Goal: Task Accomplishment & Management: Use online tool/utility

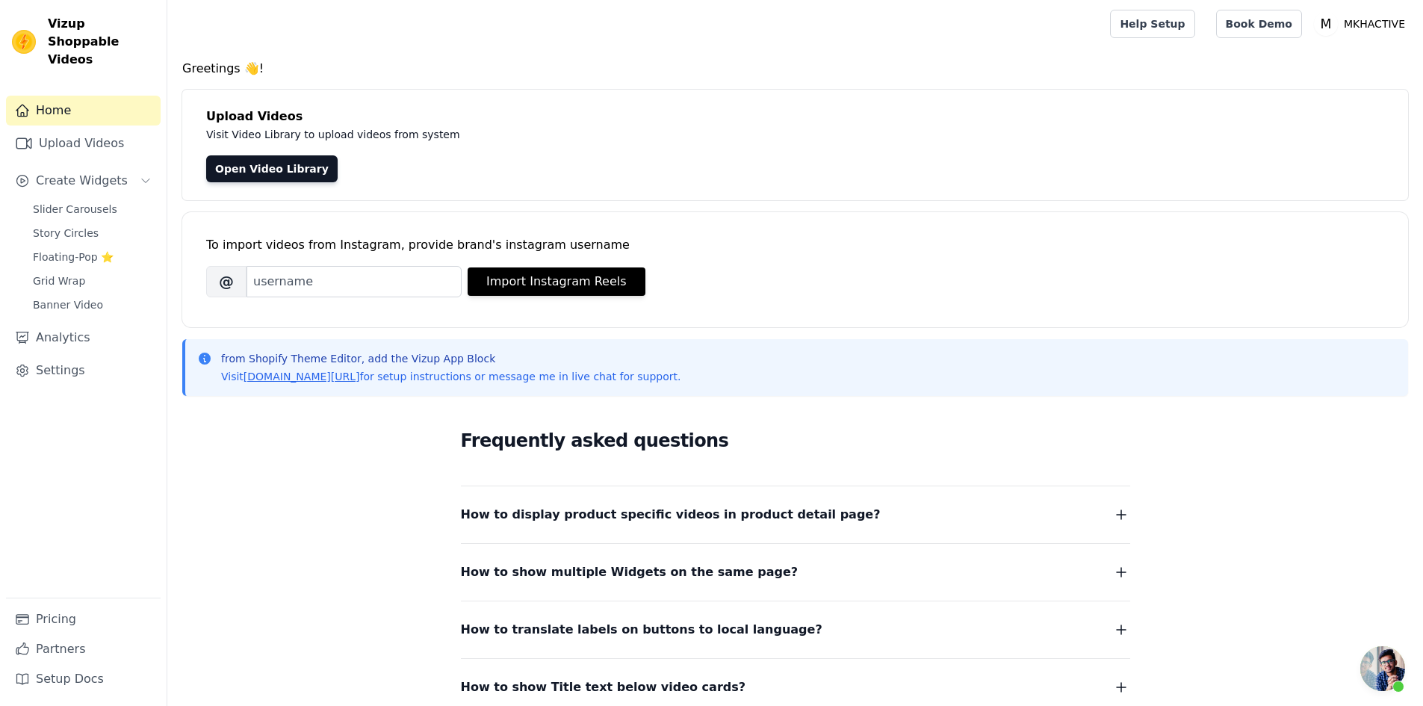
scroll to position [280, 0]
click at [61, 202] on span "Slider Carousels" at bounding box center [75, 209] width 84 height 15
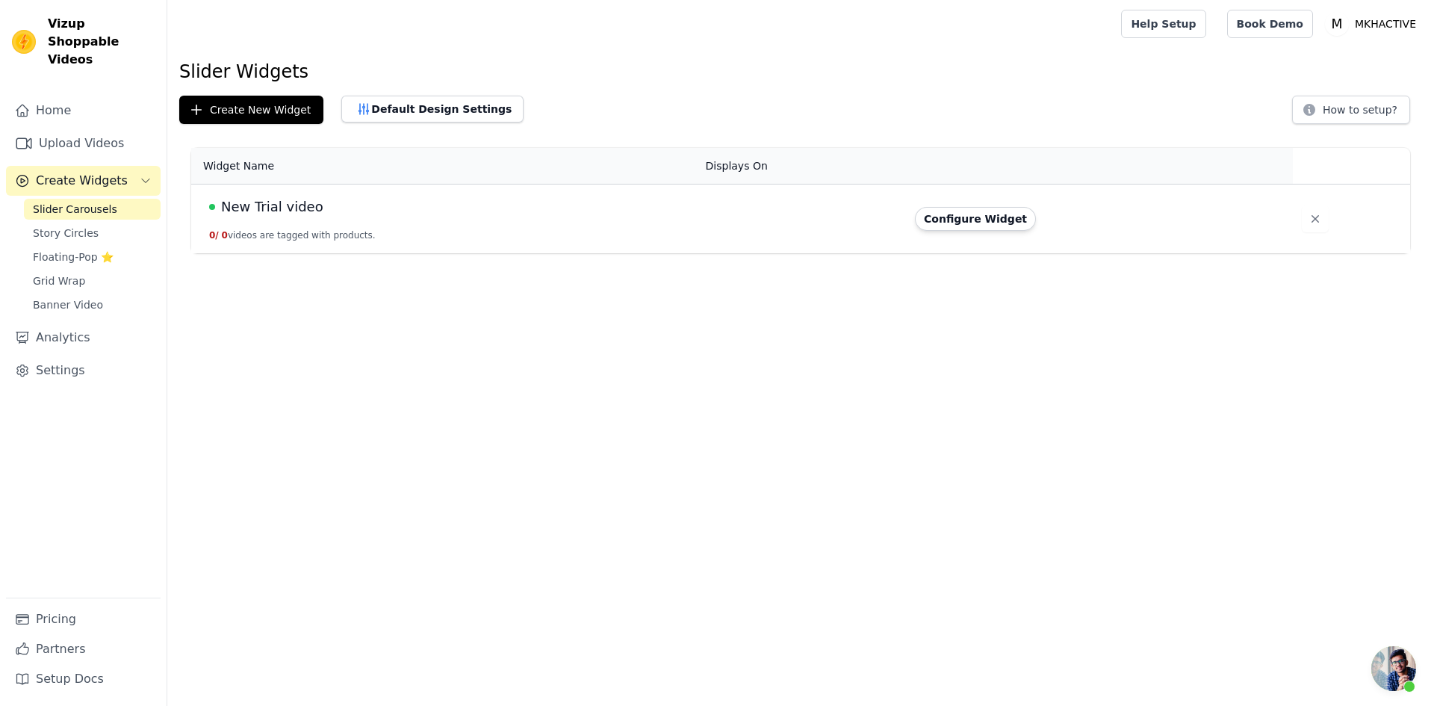
scroll to position [280, 0]
click at [937, 223] on button "Configure Widget" at bounding box center [975, 219] width 121 height 24
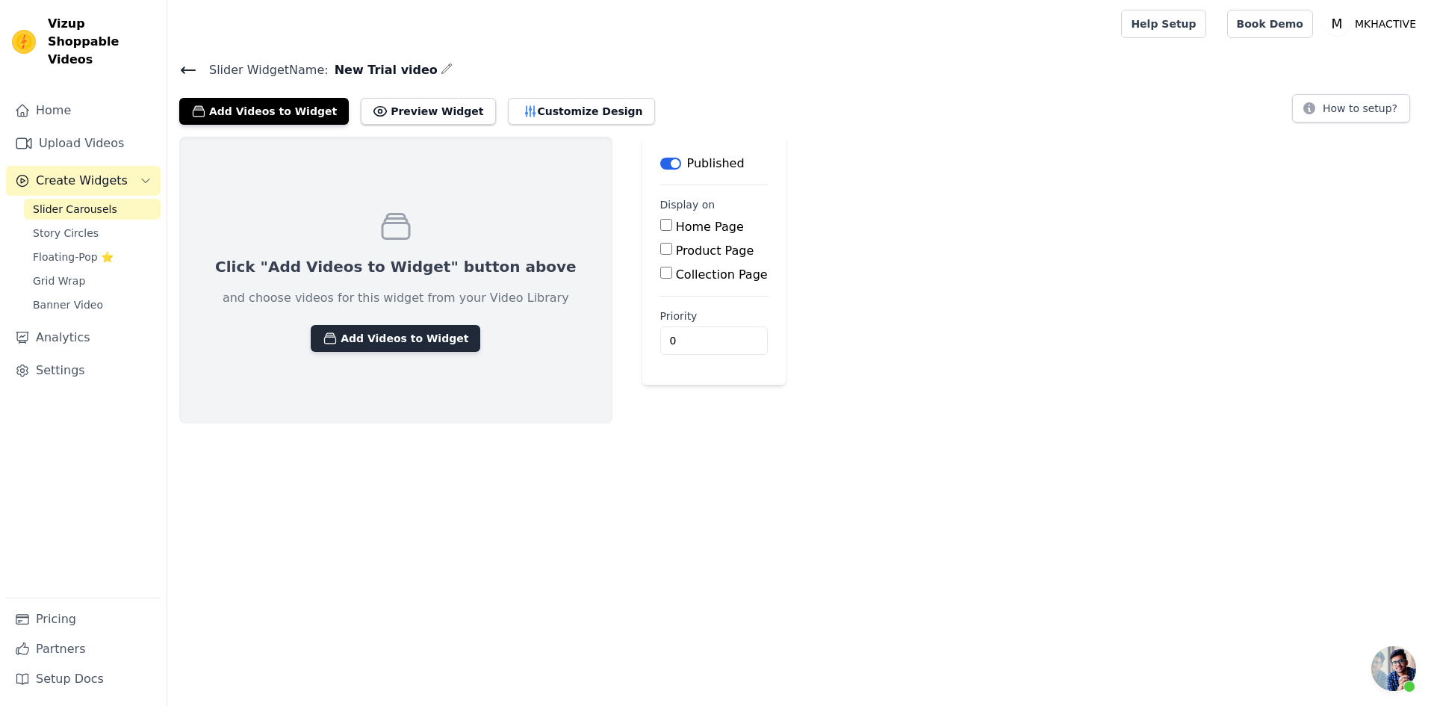
click at [388, 340] on button "Add Videos to Widget" at bounding box center [396, 338] width 170 height 27
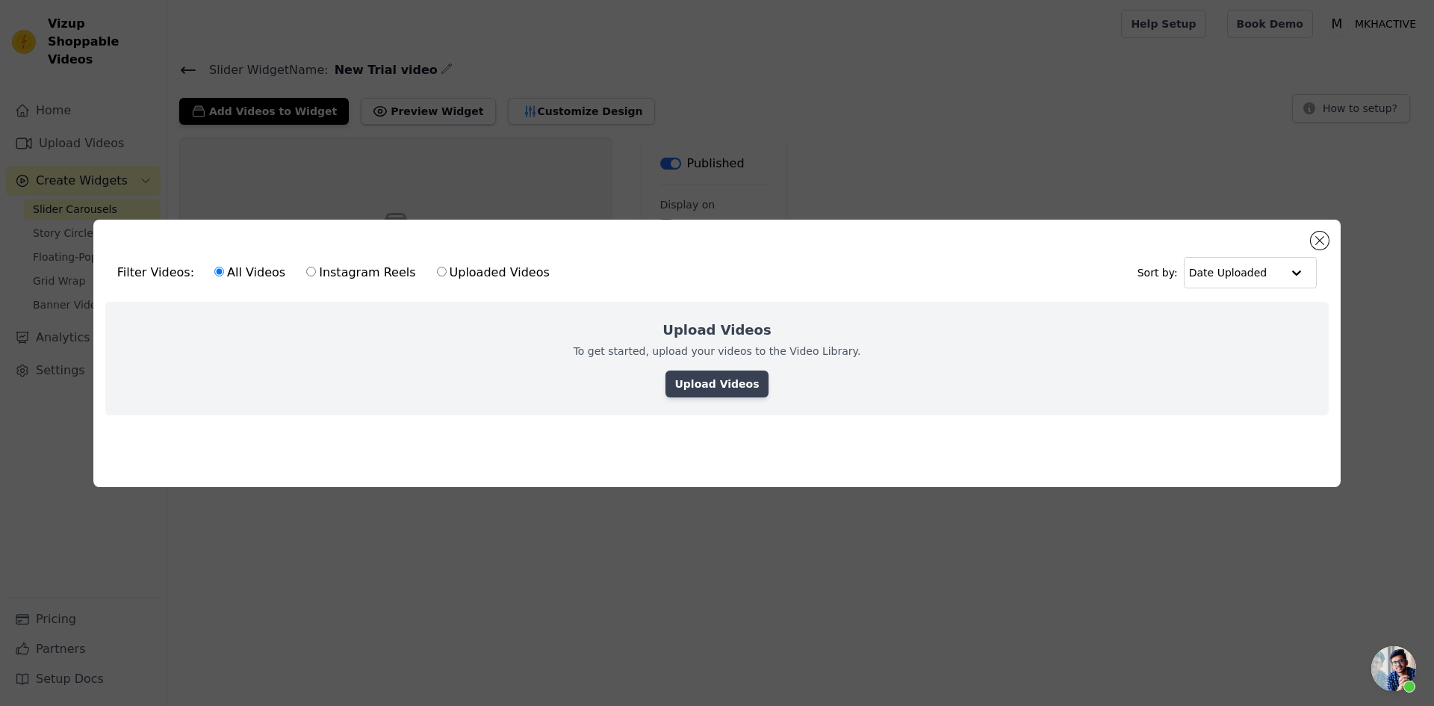
click at [695, 386] on link "Upload Videos" at bounding box center [716, 383] width 102 height 27
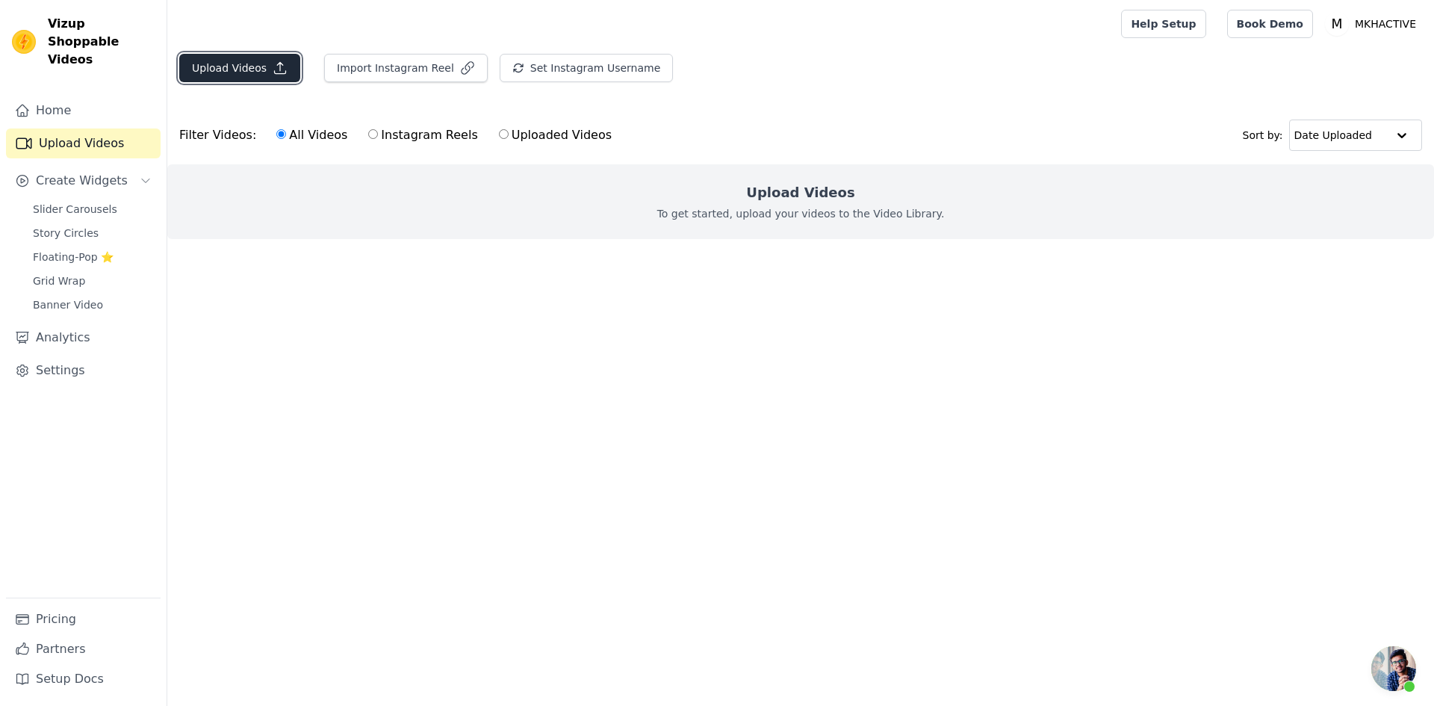
click at [210, 72] on button "Upload Videos" at bounding box center [239, 68] width 121 height 28
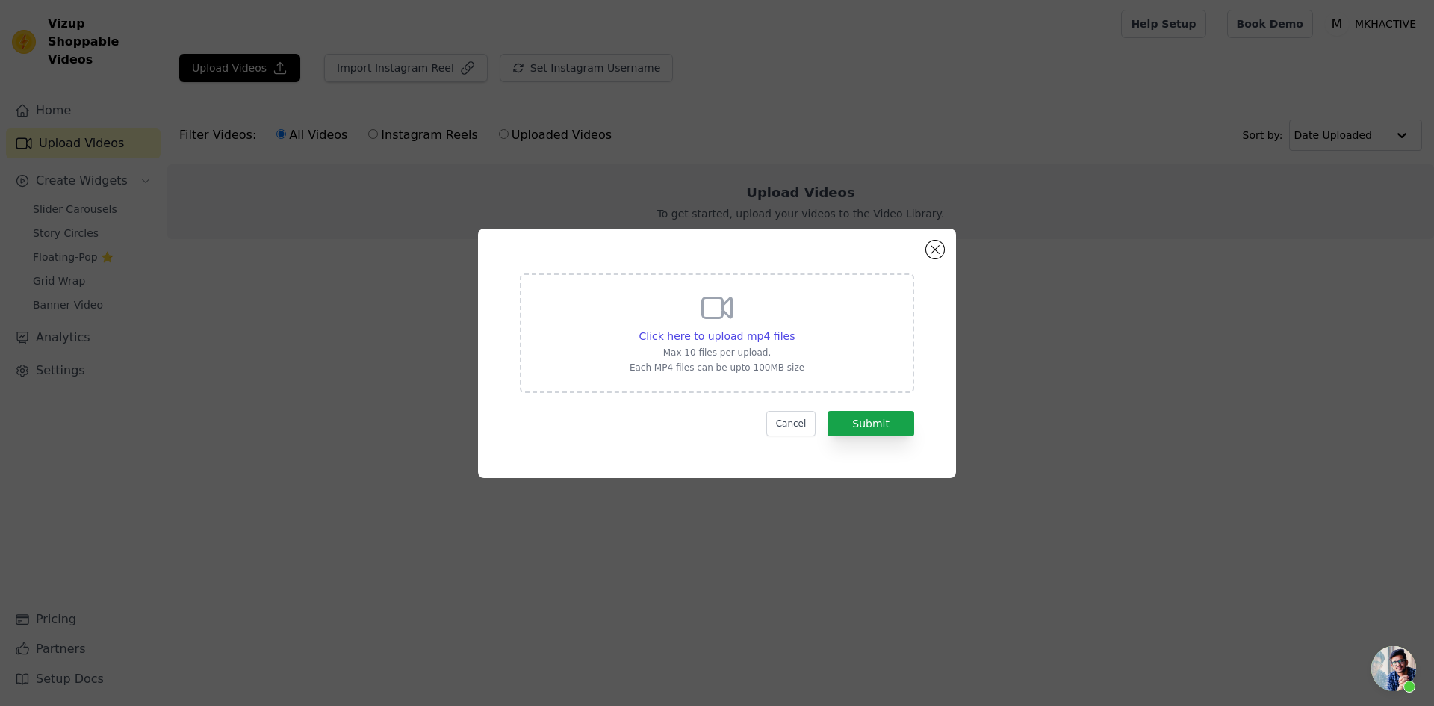
click at [724, 326] on div "Click here to upload mp4 files Max 10 files per upload. Each MP4 files can be u…" at bounding box center [717, 332] width 175 height 84
click at [794, 328] on input "Click here to upload mp4 files Max 10 files per upload. Each MP4 files can be u…" at bounding box center [794, 328] width 1 height 1
type input "C:\fakepath\IMG_7157 (1).MP4"
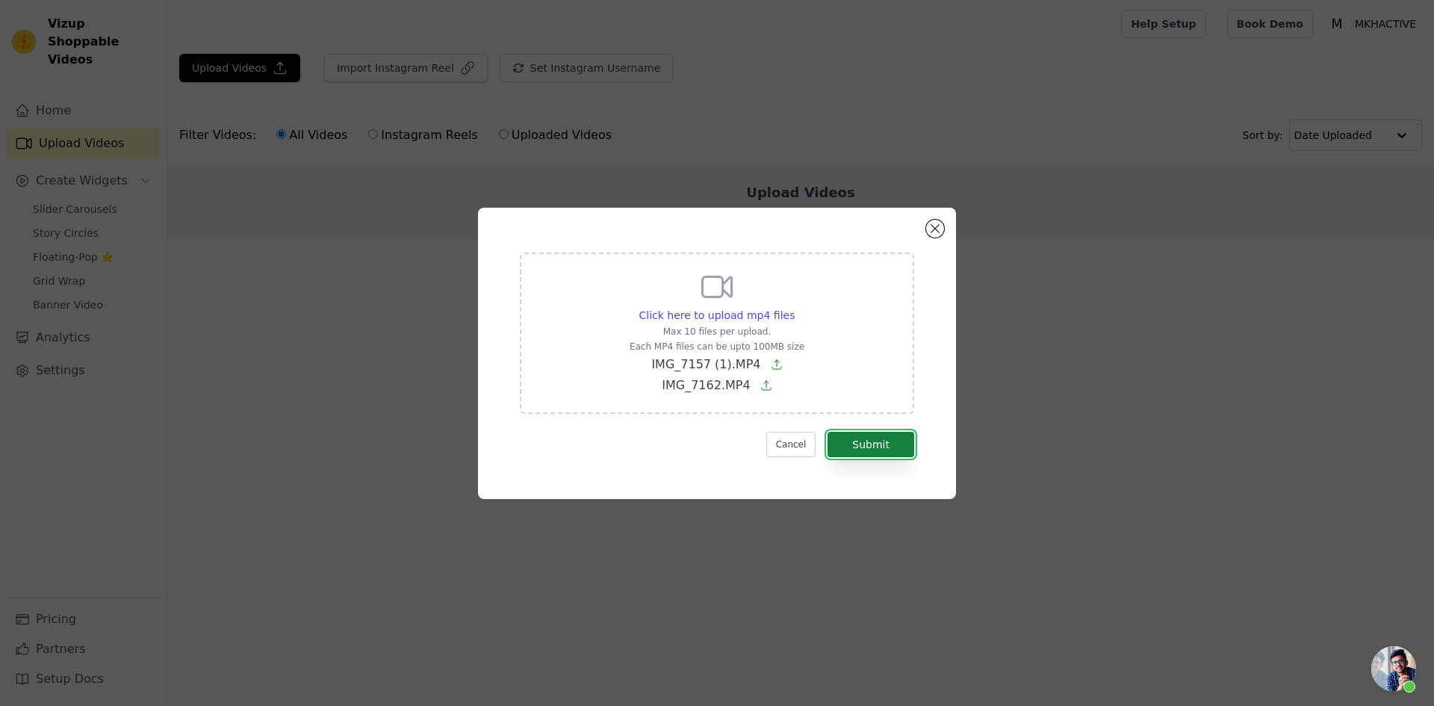
click at [872, 441] on button "Submit" at bounding box center [870, 444] width 87 height 25
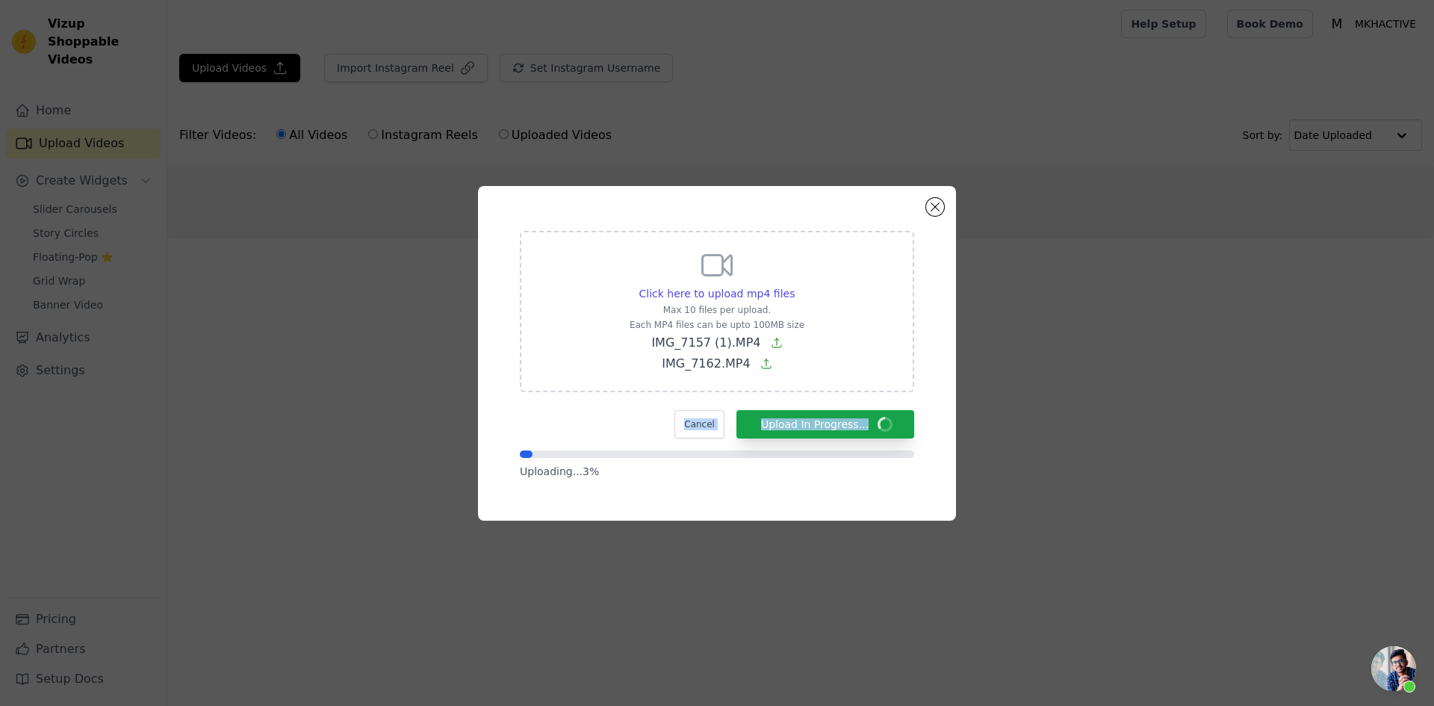
drag, startPoint x: 662, startPoint y: 412, endPoint x: 929, endPoint y: 435, distance: 268.3
click at [929, 435] on div "Click here to upload mp4 files Max 10 files per upload. Each MP4 files can be u…" at bounding box center [717, 353] width 478 height 335
click at [942, 422] on div "Click here to upload mp4 files Max 10 files per upload. Each MP4 files can be u…" at bounding box center [717, 353] width 478 height 335
drag, startPoint x: 931, startPoint y: 421, endPoint x: 920, endPoint y: 426, distance: 11.4
click at [920, 426] on div "Click here to upload mp4 files Max 10 files per upload. Each MP4 files can be u…" at bounding box center [717, 353] width 478 height 335
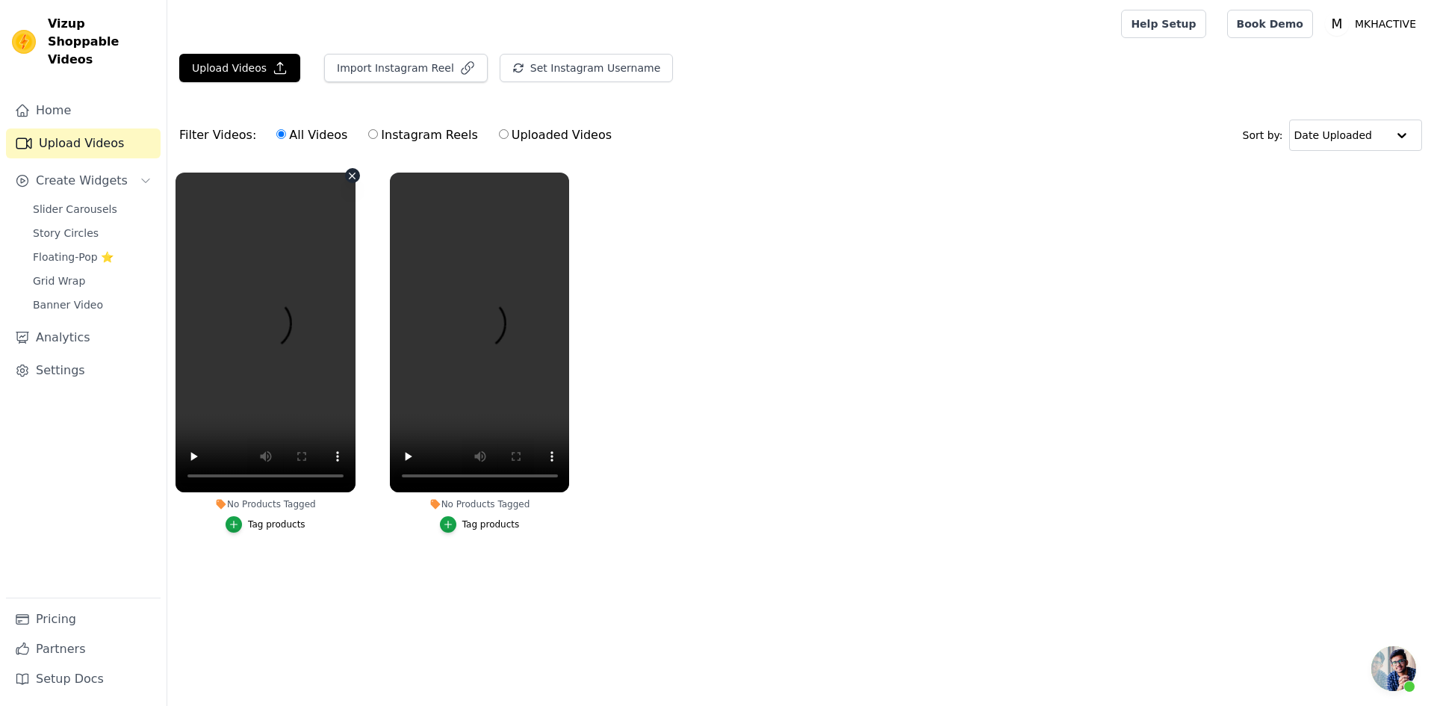
scroll to position [280, 0]
click at [235, 524] on icon "button" at bounding box center [234, 524] width 10 height 10
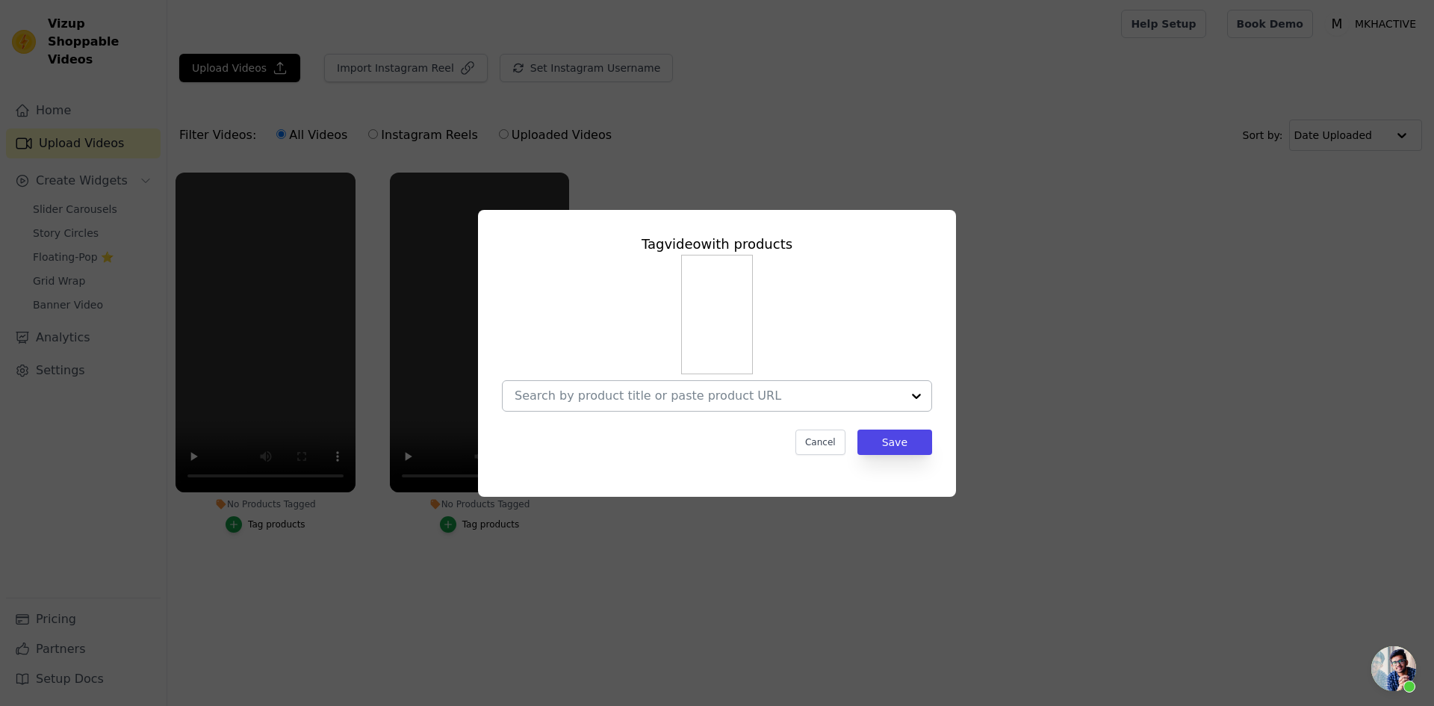
click at [635, 406] on div at bounding box center [708, 396] width 387 height 30
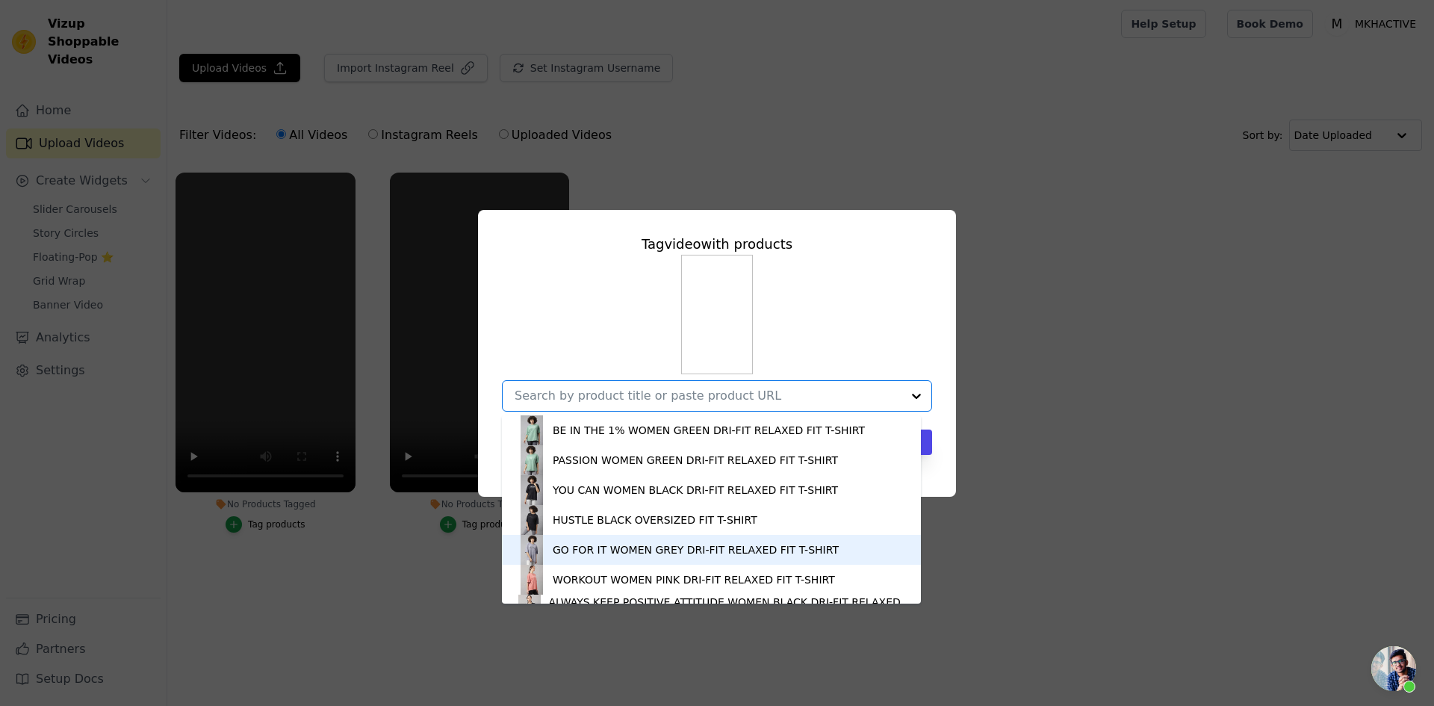
scroll to position [21, 0]
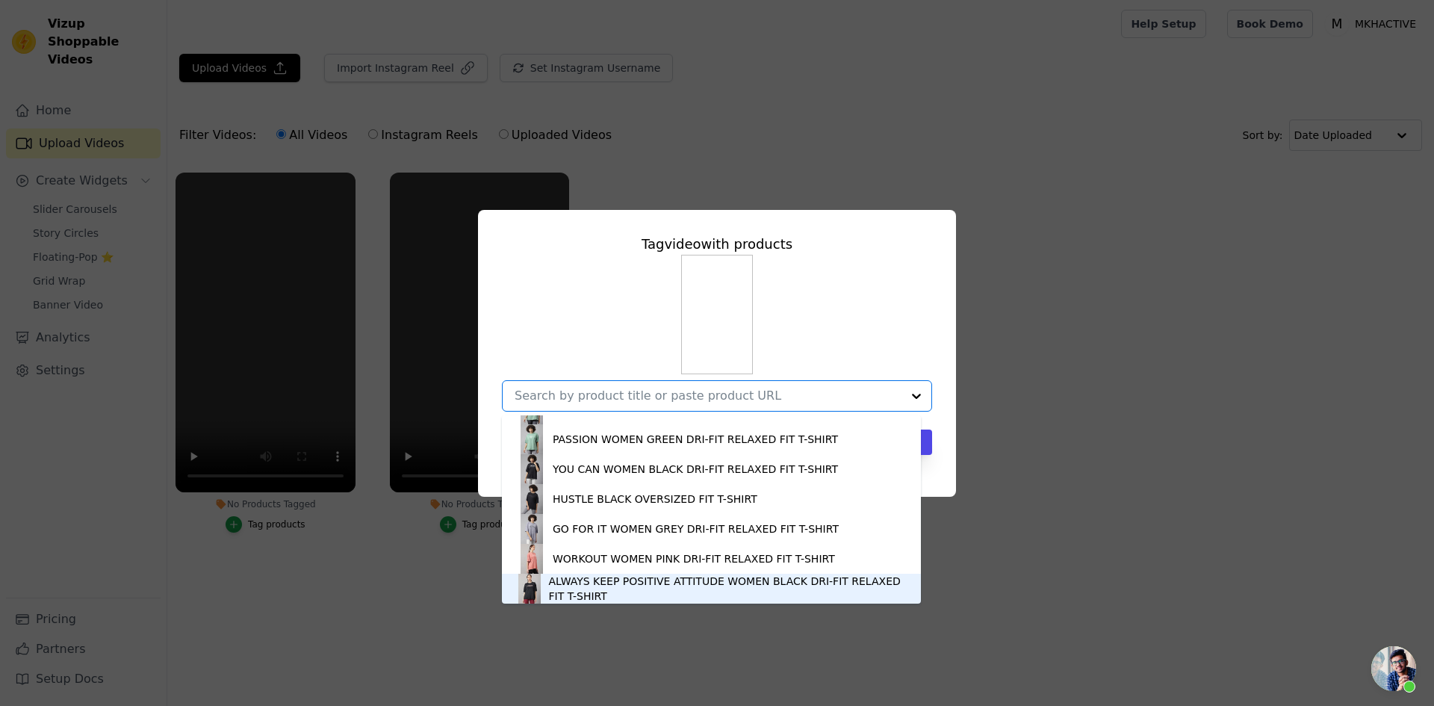
click at [1135, 512] on div "Tag video with products BE IN THE 1% WOMEN GREEN DRI-FIT RELAXED FIT T-SHIRT PA…" at bounding box center [717, 353] width 1386 height 335
